Goal: Task Accomplishment & Management: Manage account settings

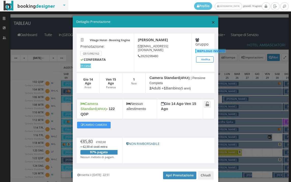
click at [211, 22] on span "×" at bounding box center [213, 22] width 4 height 9
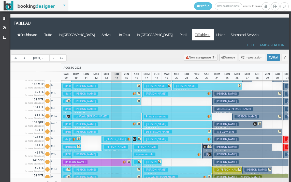
scroll to position [102, 0]
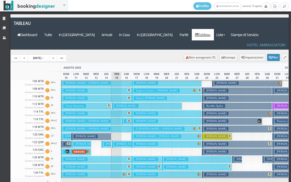
scroll to position [1, 0]
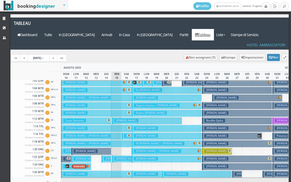
click at [118, 119] on h3 "Zagaria Cosimo Damiano" at bounding box center [126, 121] width 24 height 4
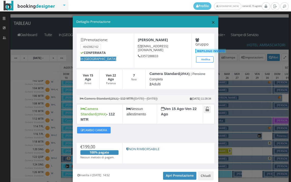
click at [211, 22] on span "×" at bounding box center [213, 22] width 4 height 9
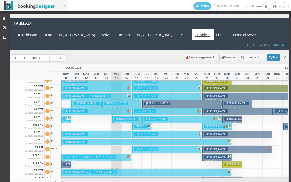
scroll to position [205, 0]
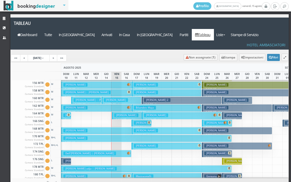
click at [111, 98] on h3 "Zouhair Meryem" at bounding box center [116, 100] width 24 height 4
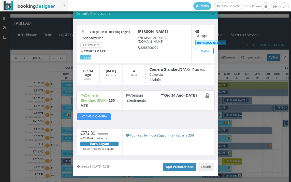
scroll to position [14, 0]
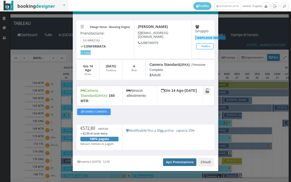
click at [184, 160] on link "Apri Prenotazione" at bounding box center [179, 162] width 33 height 8
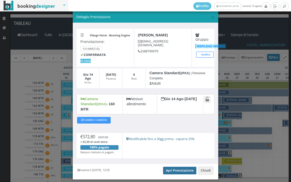
scroll to position [0, 0]
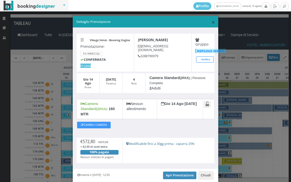
click at [211, 22] on span "×" at bounding box center [213, 22] width 4 height 9
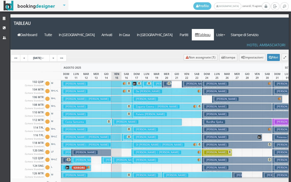
click at [114, 118] on button "Zagaria Cosimo Damiano € 199.00 7 notti 2 Adulti" at bounding box center [147, 121] width 70 height 7
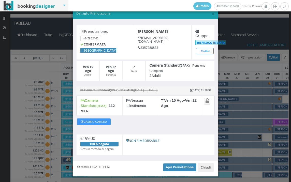
scroll to position [15, 0]
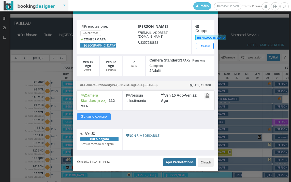
click at [173, 158] on link "Apri Prenotazione" at bounding box center [179, 162] width 33 height 8
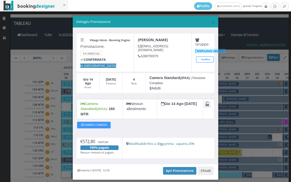
click at [47, 24] on div "× Dettaglio Prenotazione Village Hotel - Booking Engine Prenotazione: FA14WR216…" at bounding box center [145, 91] width 291 height 182
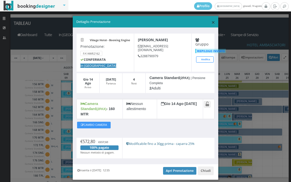
drag, startPoint x: 209, startPoint y: 23, endPoint x: 216, endPoint y: 33, distance: 12.0
click at [211, 23] on span "×" at bounding box center [213, 22] width 4 height 9
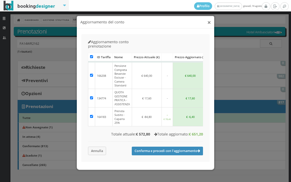
click at [210, 22] on button "×" at bounding box center [209, 22] width 4 height 6
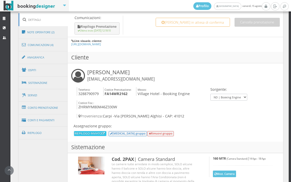
scroll to position [303, 0]
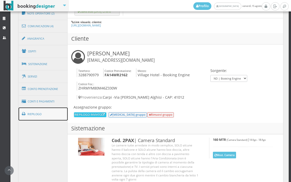
click at [47, 112] on link "Riepilogo" at bounding box center [43, 114] width 49 height 13
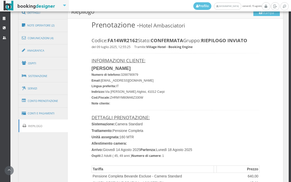
scroll to position [218, 0]
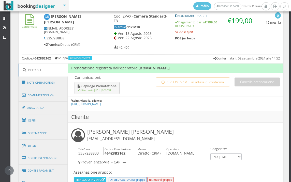
scroll to position [311, 0]
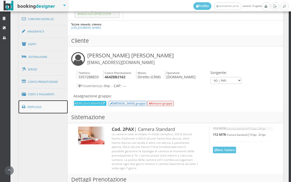
click at [45, 107] on link "Riepilogo" at bounding box center [43, 106] width 49 height 13
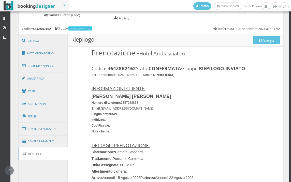
scroll to position [248, 0]
